Goal: Task Accomplishment & Management: Manage account settings

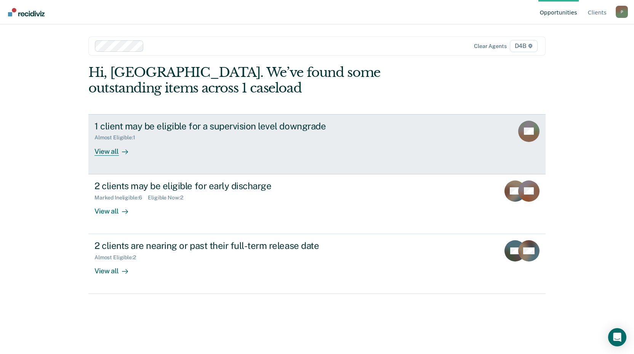
click at [114, 155] on div "View all" at bounding box center [115, 148] width 43 height 15
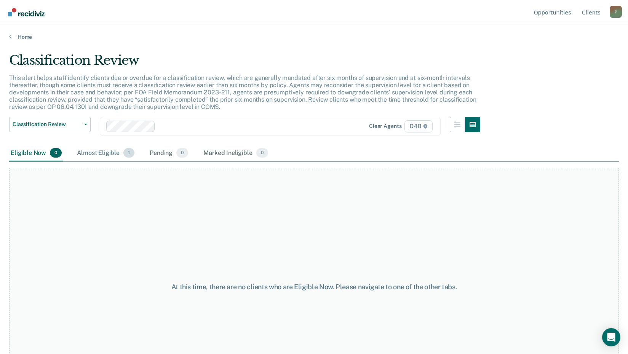
click at [116, 156] on div "Almost Eligible 1" at bounding box center [105, 153] width 61 height 17
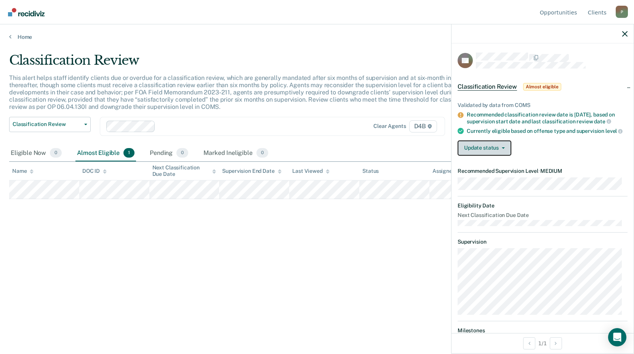
click at [503, 156] on button "Update status" at bounding box center [484, 148] width 54 height 15
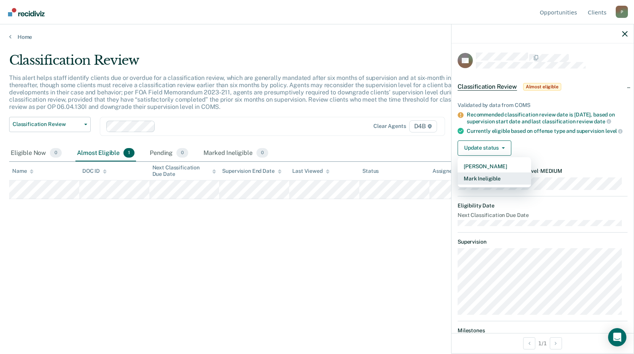
click at [493, 185] on button "Mark Ineligible" at bounding box center [494, 179] width 74 height 12
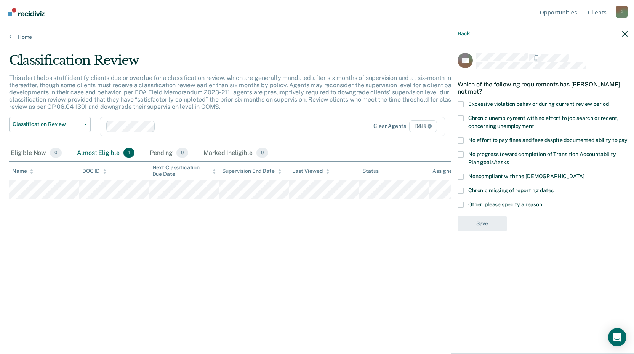
click at [459, 119] on span at bounding box center [460, 118] width 6 height 6
click at [534, 123] on input "Chronic unemployment with no effort to job search or recent, concerning unemplo…" at bounding box center [534, 123] width 0 height 0
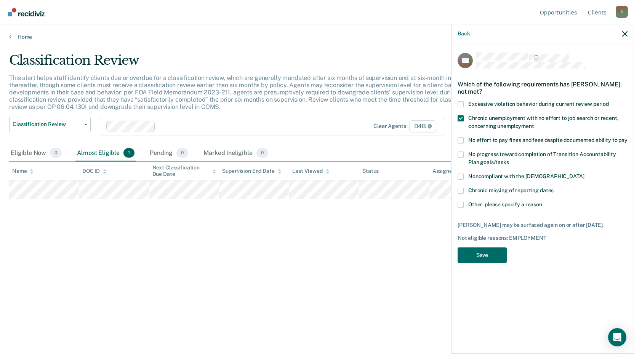
click at [457, 122] on div "BB Which of the following requirements has [PERSON_NAME] not met? Excessive vio…" at bounding box center [542, 197] width 182 height 309
click at [460, 118] on span at bounding box center [460, 118] width 6 height 6
click at [534, 123] on input "Chronic unemployment with no effort to job search or recent, concerning unemplo…" at bounding box center [534, 123] width 0 height 0
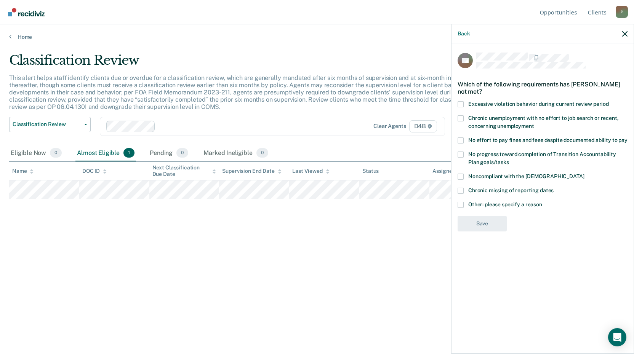
click at [463, 175] on span at bounding box center [460, 177] width 6 height 6
click at [584, 174] on input "Noncompliant with the [DEMOGRAPHIC_DATA]" at bounding box center [584, 174] width 0 height 0
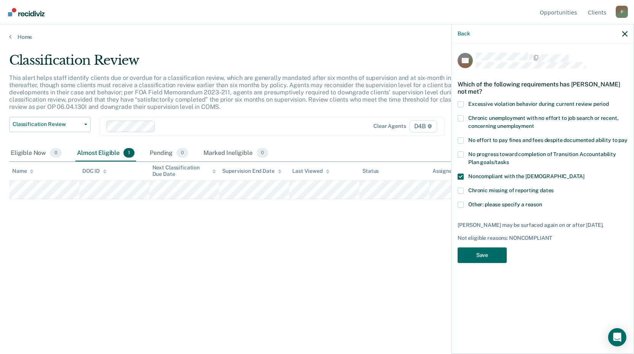
click at [461, 202] on span at bounding box center [460, 205] width 6 height 6
click at [542, 202] on input "Other: please specify a reason" at bounding box center [542, 202] width 0 height 0
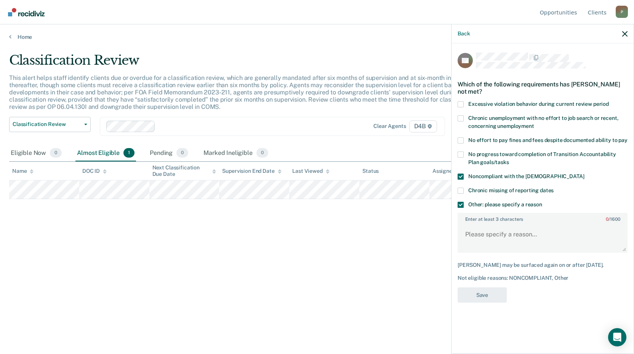
click at [461, 202] on span at bounding box center [460, 205] width 6 height 6
click at [542, 202] on input "Other: please specify a reason" at bounding box center [542, 202] width 0 height 0
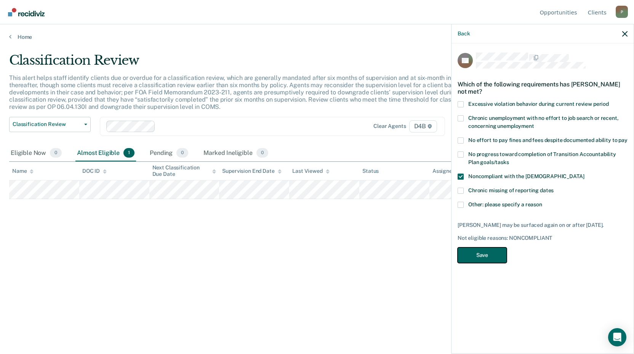
click at [494, 252] on button "Save" at bounding box center [481, 256] width 49 height 16
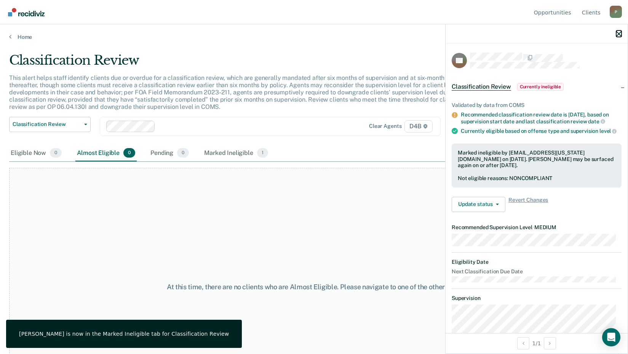
click at [618, 32] on icon "button" at bounding box center [618, 33] width 5 height 5
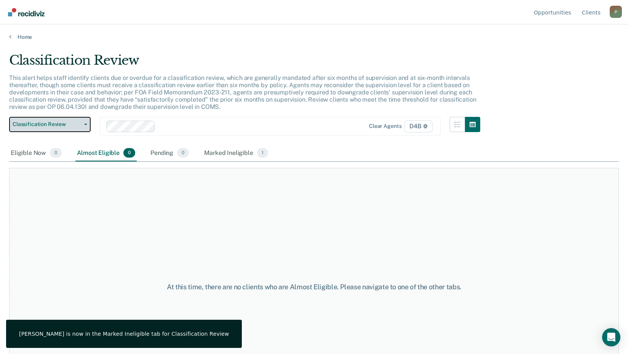
click at [70, 131] on button "Classification Review" at bounding box center [50, 124] width 82 height 15
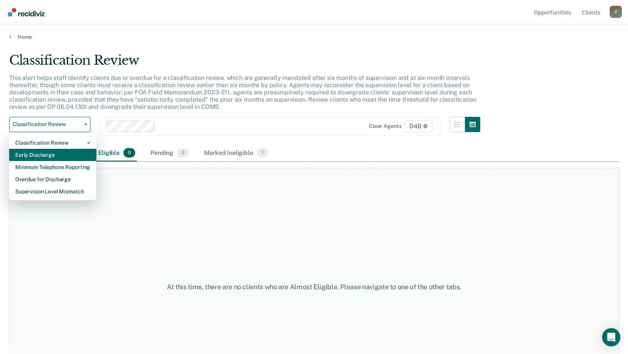
click at [69, 155] on div "Early Discharge" at bounding box center [52, 155] width 75 height 12
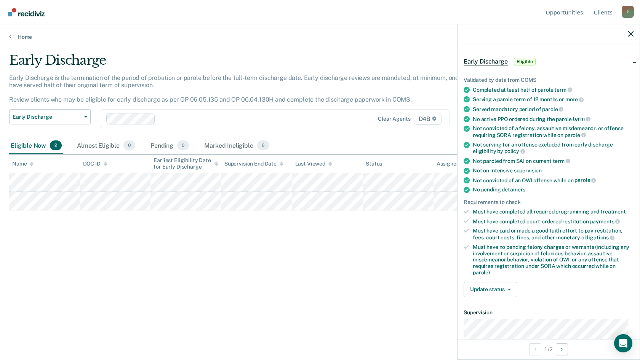
scroll to position [38, 0]
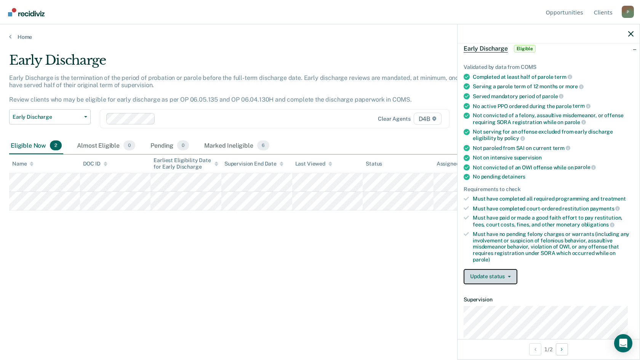
click at [502, 280] on button "Update status" at bounding box center [491, 276] width 54 height 15
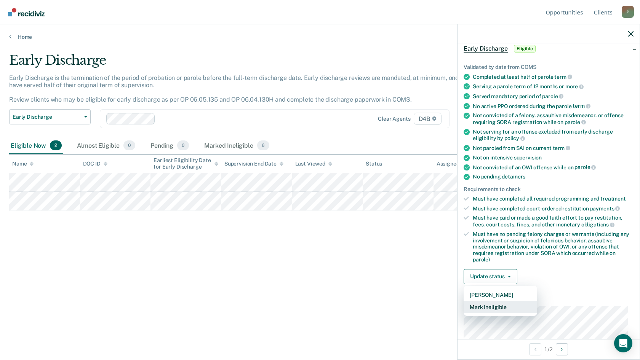
click at [496, 305] on button "Mark Ineligible" at bounding box center [501, 307] width 74 height 12
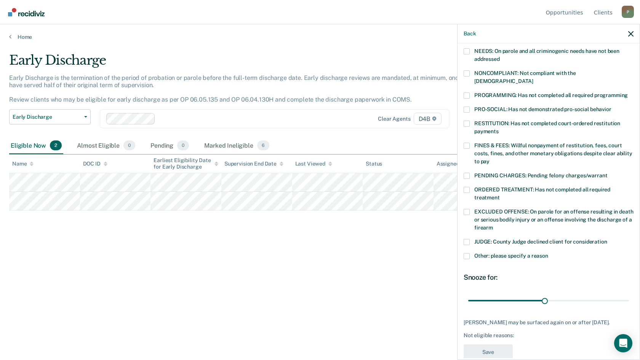
scroll to position [134, 0]
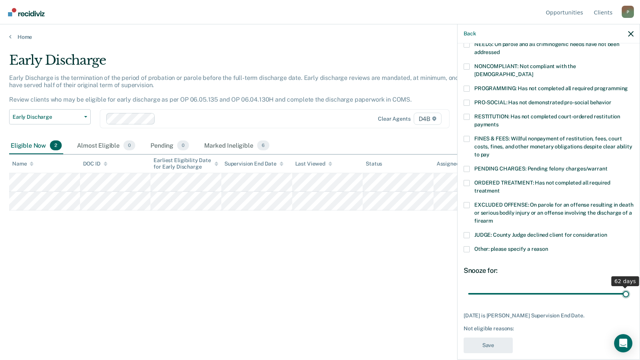
drag, startPoint x: 544, startPoint y: 287, endPoint x: 621, endPoint y: 289, distance: 77.3
type input "62"
click at [621, 289] on input "range" at bounding box center [548, 293] width 161 height 13
click at [471, 114] on label "RESTITUTION: Has not completed court-ordered restitution payments" at bounding box center [549, 122] width 170 height 16
click at [499, 122] on input "RESTITUTION: Has not completed court-ordered restitution payments" at bounding box center [499, 122] width 0 height 0
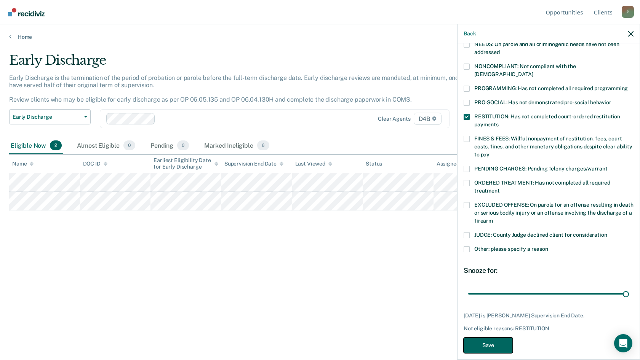
click at [484, 338] on button "Save" at bounding box center [488, 346] width 49 height 16
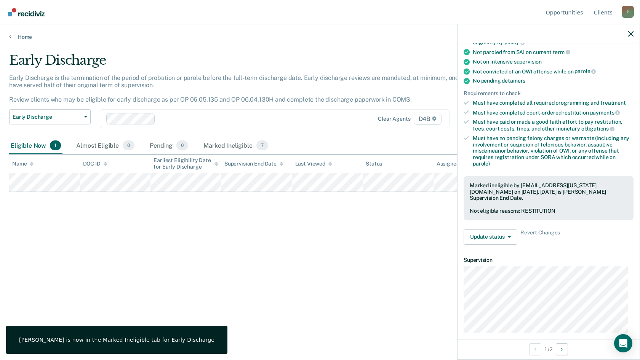
drag, startPoint x: 60, startPoint y: 133, endPoint x: 59, endPoint y: 128, distance: 4.5
click at [60, 133] on div "Early Discharge Classification Review Early Discharge Minimum Telephone Reporti…" at bounding box center [50, 123] width 82 height 28
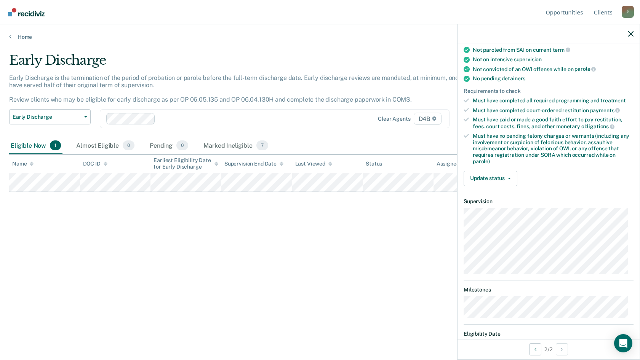
scroll to position [166, 0]
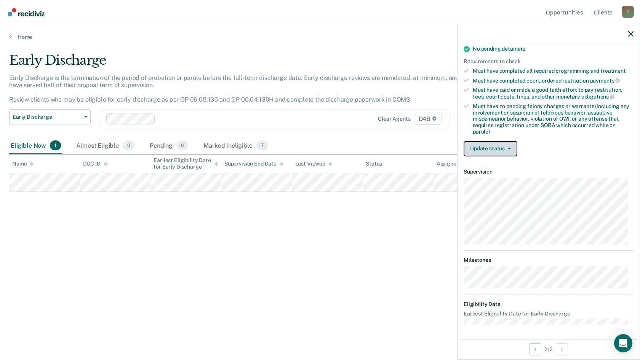
click at [504, 146] on button "Update status" at bounding box center [491, 148] width 54 height 15
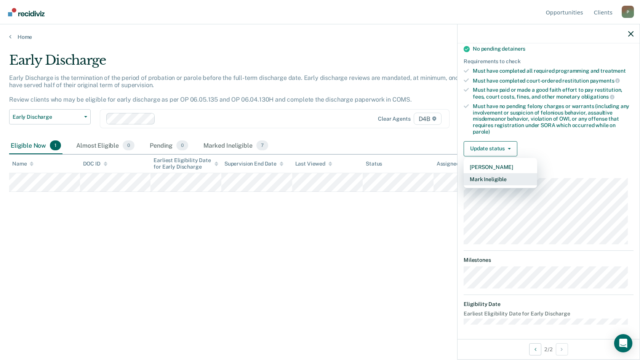
click at [500, 178] on button "Mark Ineligible" at bounding box center [501, 179] width 74 height 12
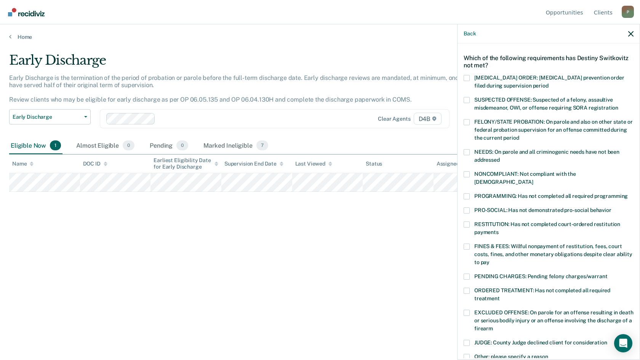
scroll to position [64, 0]
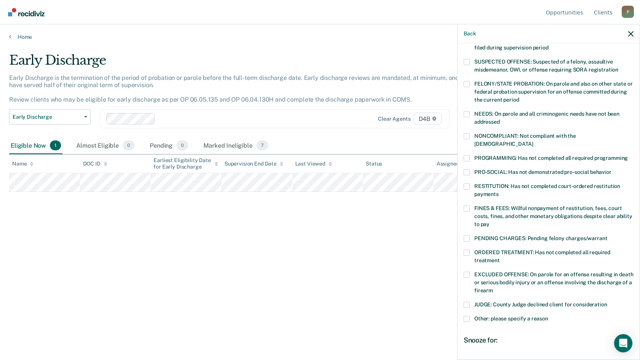
click at [468, 111] on span at bounding box center [467, 114] width 6 height 6
click at [500, 119] on input "NEEDS: On parole and all criminogenic needs have not been addressed" at bounding box center [500, 119] width 0 height 0
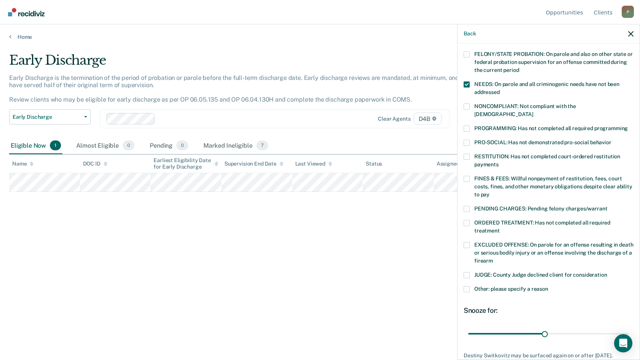
scroll to position [102, 0]
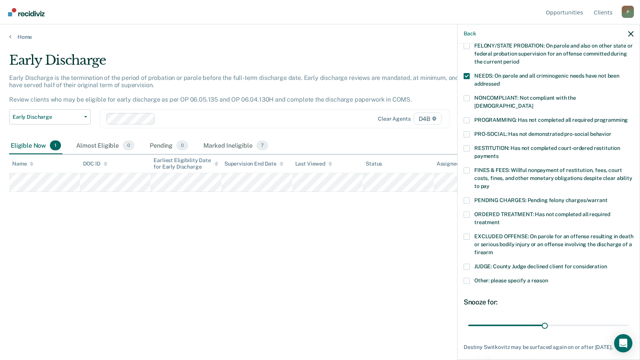
click at [469, 146] on span at bounding box center [467, 149] width 6 height 6
click at [499, 154] on input "RESTITUTION: Has not completed court-ordered restitution payments" at bounding box center [499, 154] width 0 height 0
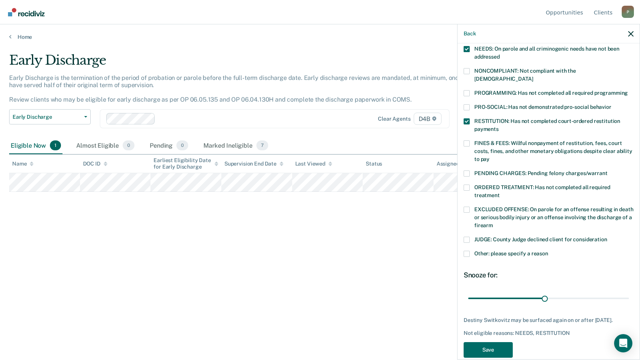
scroll to position [141, 0]
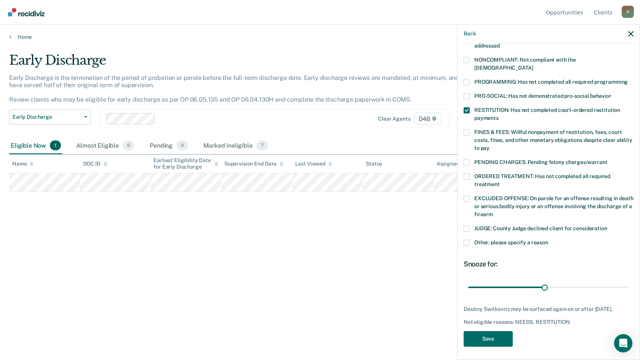
click at [472, 174] on label "ORDERED TREATMENT: Has not completed all required treatment" at bounding box center [549, 182] width 170 height 16
click at [500, 182] on input "ORDERED TREATMENT: Has not completed all required treatment" at bounding box center [500, 182] width 0 height 0
drag, startPoint x: 590, startPoint y: 272, endPoint x: 618, endPoint y: 272, distance: 27.4
click at [618, 281] on input "range" at bounding box center [548, 287] width 161 height 13
drag, startPoint x: 619, startPoint y: 275, endPoint x: 637, endPoint y: 277, distance: 18.0
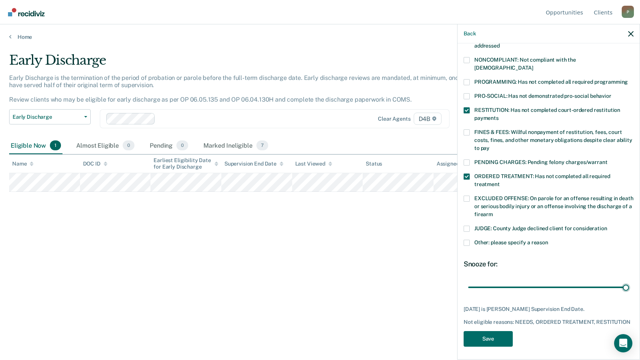
type input "62"
click at [629, 281] on input "range" at bounding box center [548, 287] width 161 height 13
click at [479, 337] on button "Save" at bounding box center [488, 339] width 49 height 16
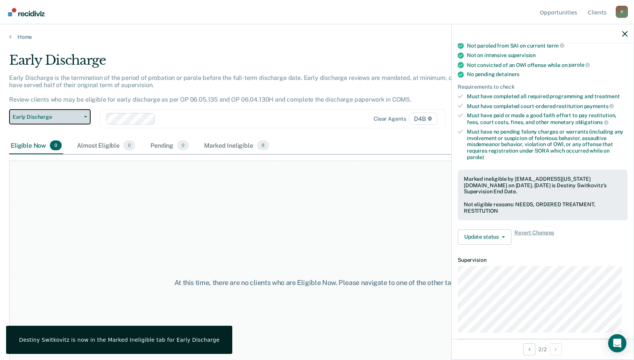
drag, startPoint x: 82, startPoint y: 122, endPoint x: 78, endPoint y: 136, distance: 15.0
click at [82, 123] on button "Early Discharge" at bounding box center [50, 116] width 82 height 15
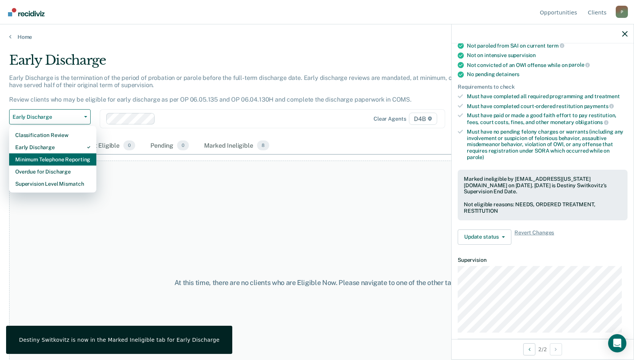
click at [73, 163] on div "Minimum Telephone Reporting" at bounding box center [52, 160] width 75 height 12
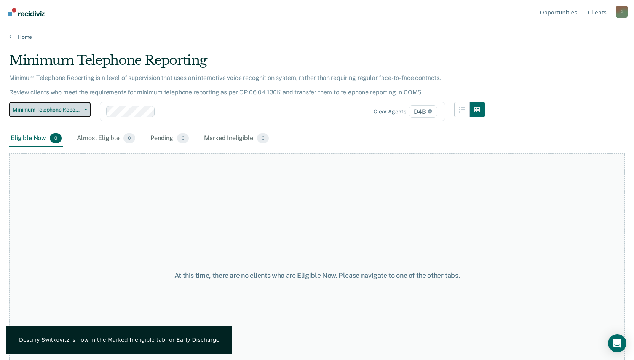
click at [81, 114] on button "Minimum Telephone Reporting" at bounding box center [50, 109] width 82 height 15
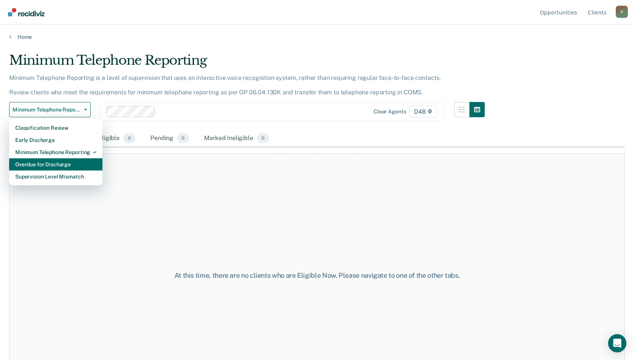
click at [78, 167] on div "Overdue for Discharge" at bounding box center [55, 164] width 81 height 12
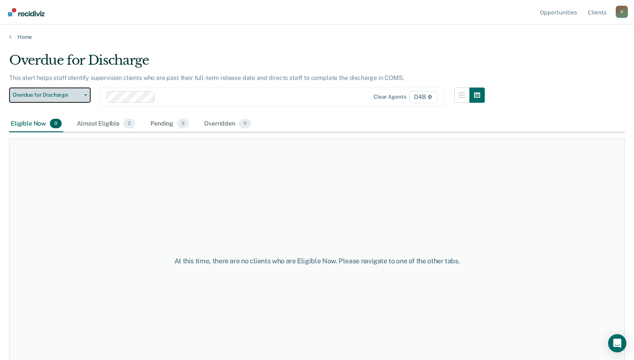
click at [74, 94] on span "Overdue for Discharge" at bounding box center [47, 95] width 69 height 6
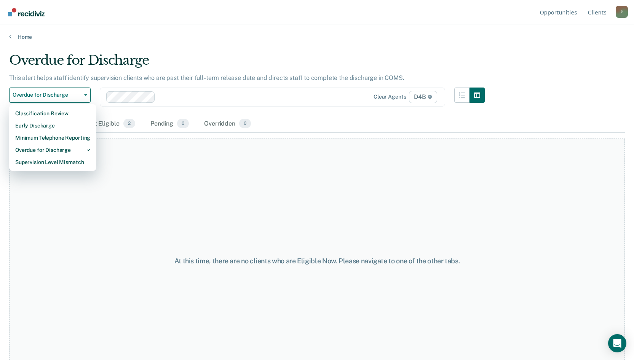
click at [135, 153] on div "At this time, there are no clients who are Eligible Now. Please navigate to one…" at bounding box center [317, 261] width 616 height 245
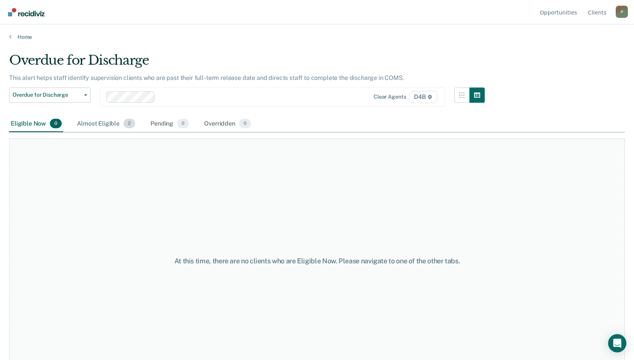
click at [118, 128] on div "Almost Eligible 2" at bounding box center [105, 124] width 61 height 17
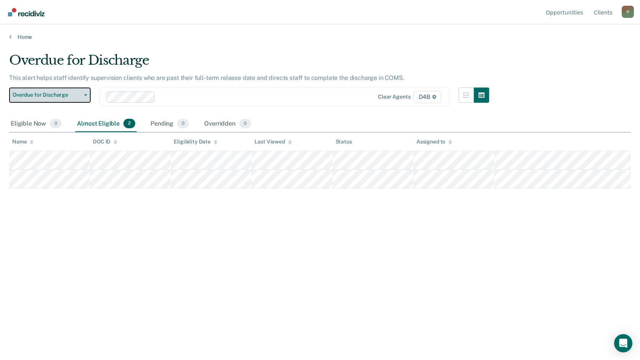
click at [82, 97] on button "Overdue for Discharge" at bounding box center [50, 95] width 82 height 15
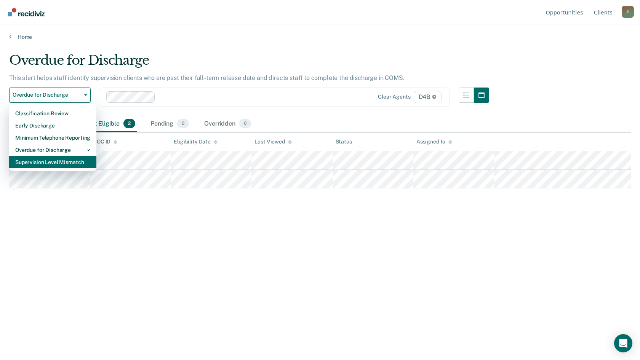
click at [66, 163] on div "Supervision Level Mismatch" at bounding box center [52, 162] width 75 height 12
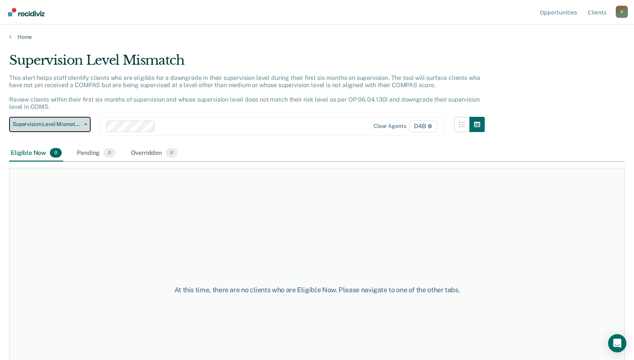
click at [69, 118] on button "Supervision Level Mismatch" at bounding box center [50, 124] width 82 height 15
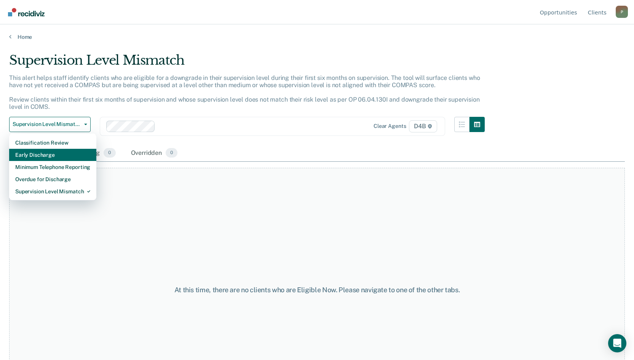
click at [69, 158] on div "Early Discharge" at bounding box center [52, 155] width 75 height 12
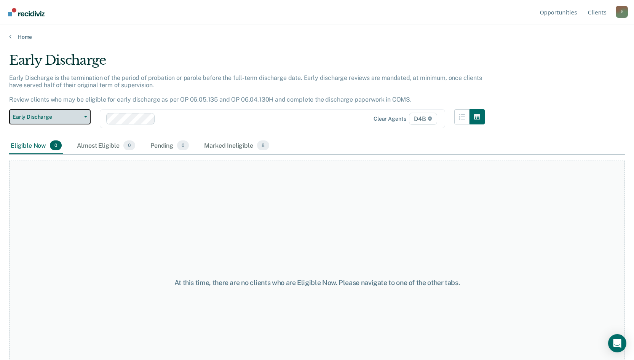
click at [64, 120] on button "Early Discharge" at bounding box center [50, 116] width 82 height 15
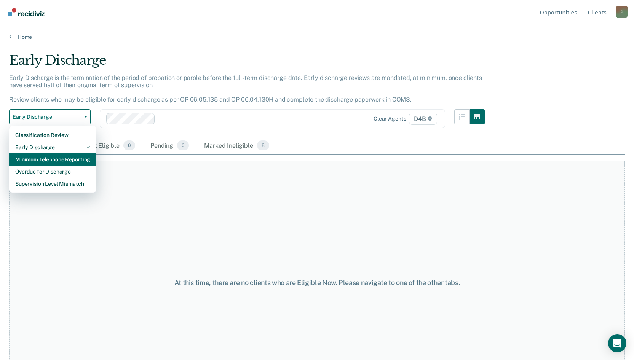
click at [62, 157] on div "Minimum Telephone Reporting" at bounding box center [52, 160] width 75 height 12
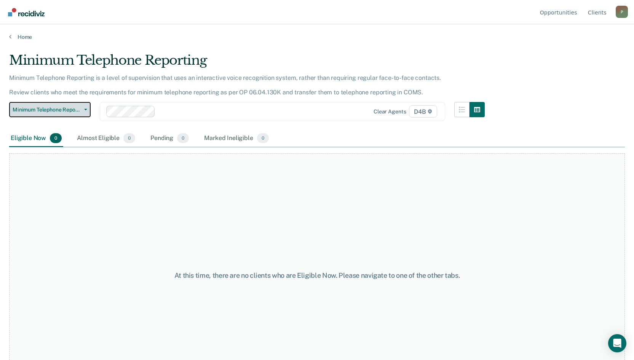
click at [69, 114] on button "Minimum Telephone Reporting" at bounding box center [50, 109] width 82 height 15
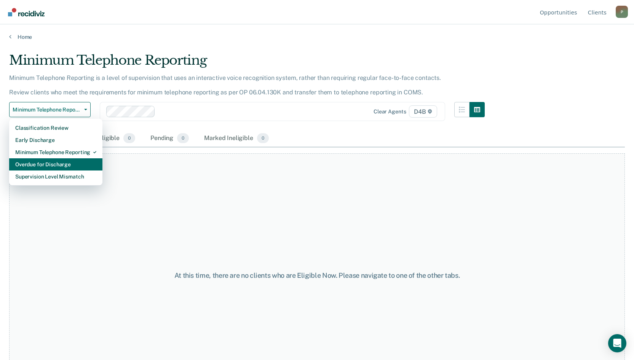
click at [65, 166] on div "Overdue for Discharge" at bounding box center [55, 164] width 81 height 12
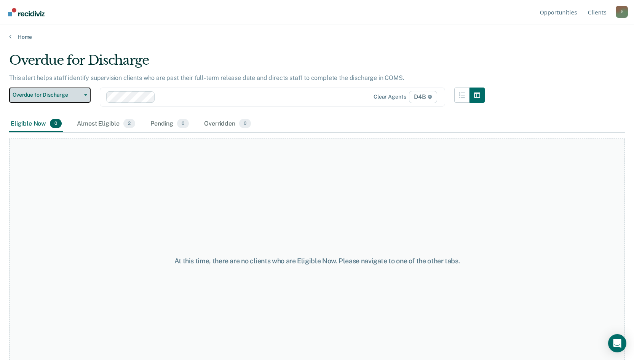
click at [71, 99] on button "Overdue for Discharge" at bounding box center [50, 95] width 82 height 15
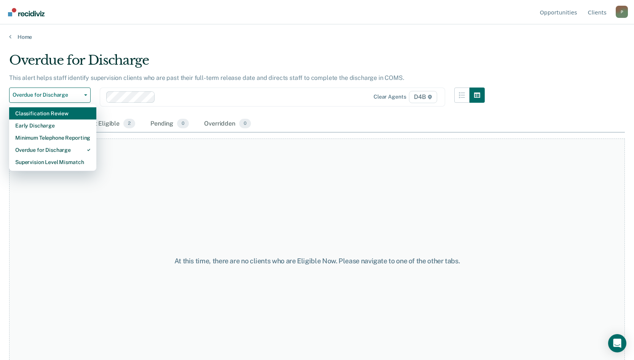
click at [68, 115] on div "Classification Review" at bounding box center [52, 113] width 75 height 12
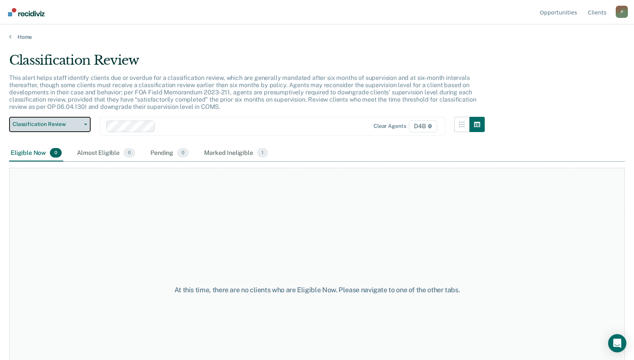
click at [64, 120] on button "Classification Review" at bounding box center [50, 124] width 82 height 15
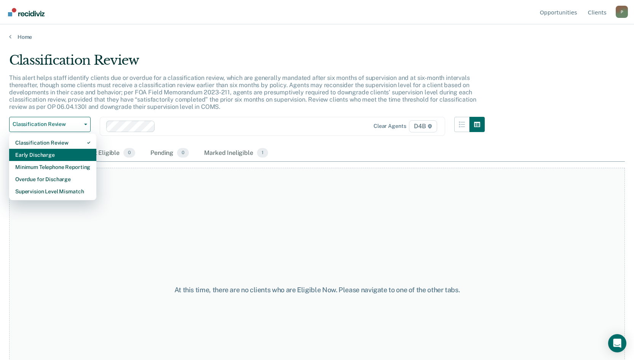
click at [62, 152] on div "Early Discharge" at bounding box center [52, 155] width 75 height 12
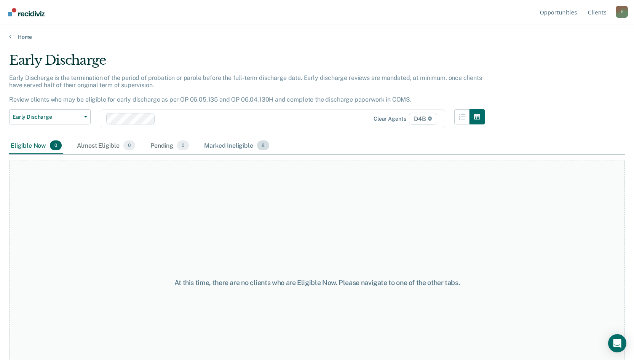
click at [217, 142] on div "Marked Ineligible 8" at bounding box center [237, 146] width 68 height 17
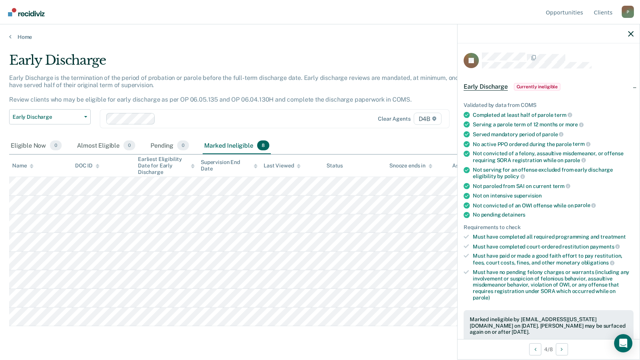
scroll to position [214, 0]
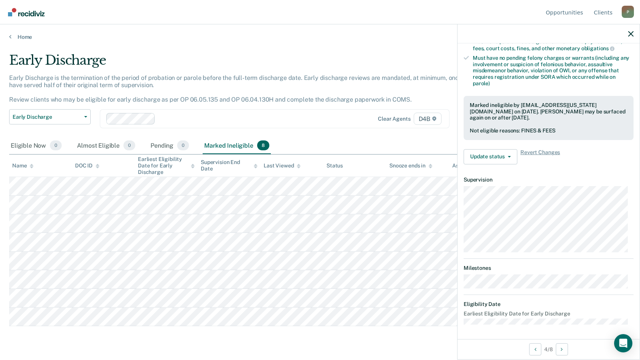
click at [499, 269] on dt "Milestones" at bounding box center [549, 268] width 170 height 6
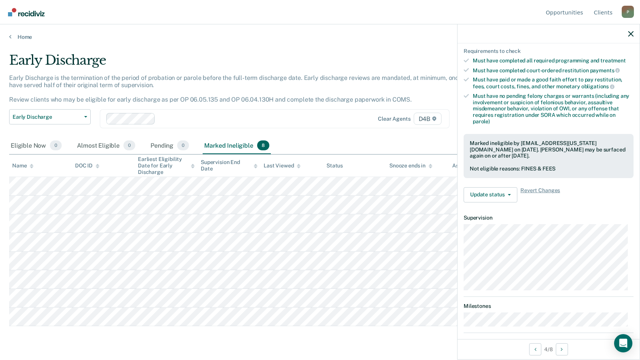
click at [257, 74] on p "Early Discharge is the termination of the period of probation or parole before …" at bounding box center [245, 88] width 473 height 29
click at [52, 329] on main "Early Discharge Early Discharge is the termination of the period of probation o…" at bounding box center [320, 199] width 640 height 318
click at [50, 335] on main "Early Discharge Early Discharge is the termination of the period of probation o…" at bounding box center [320, 199] width 640 height 318
click at [346, 64] on div "Early Discharge" at bounding box center [249, 64] width 480 height 22
click at [630, 35] on icon "button" at bounding box center [630, 33] width 5 height 5
